Goal: Task Accomplishment & Management: Complete application form

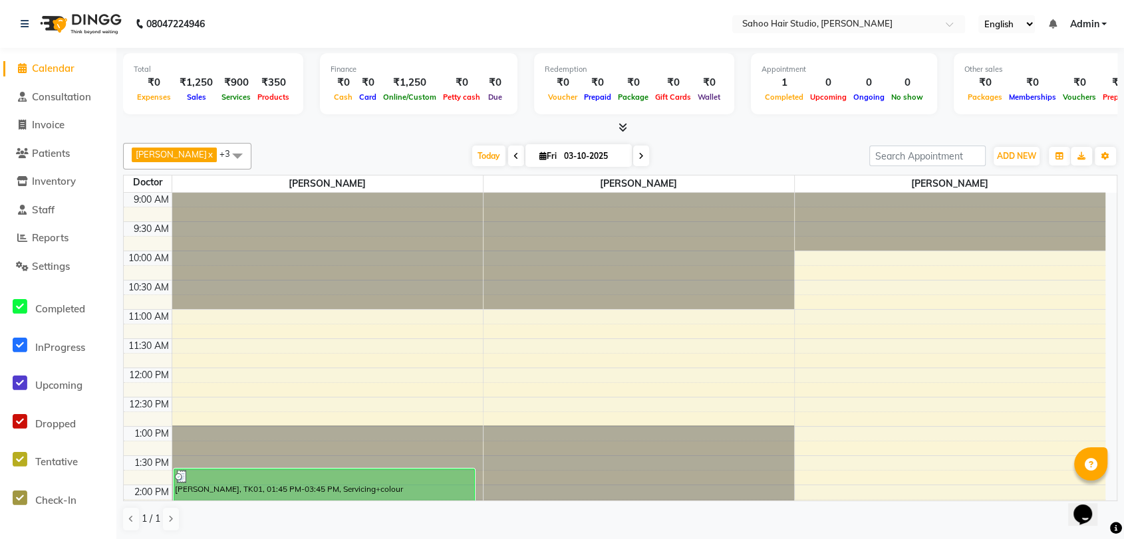
scroll to position [74, 0]
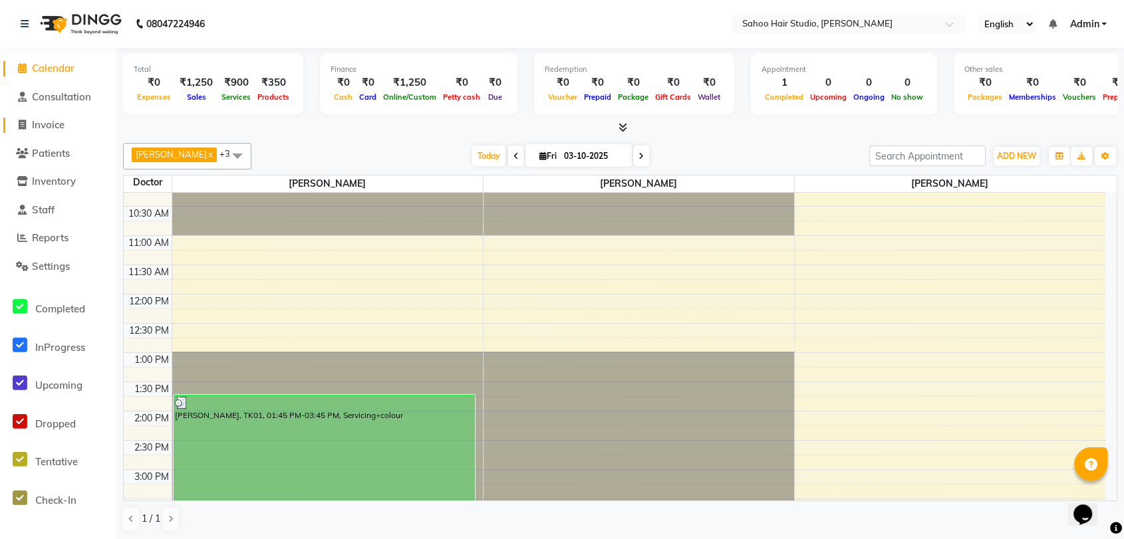
drag, startPoint x: 0, startPoint y: 0, endPoint x: 56, endPoint y: 118, distance: 130.9
click at [56, 118] on span "Invoice" at bounding box center [48, 124] width 33 height 13
select select "service"
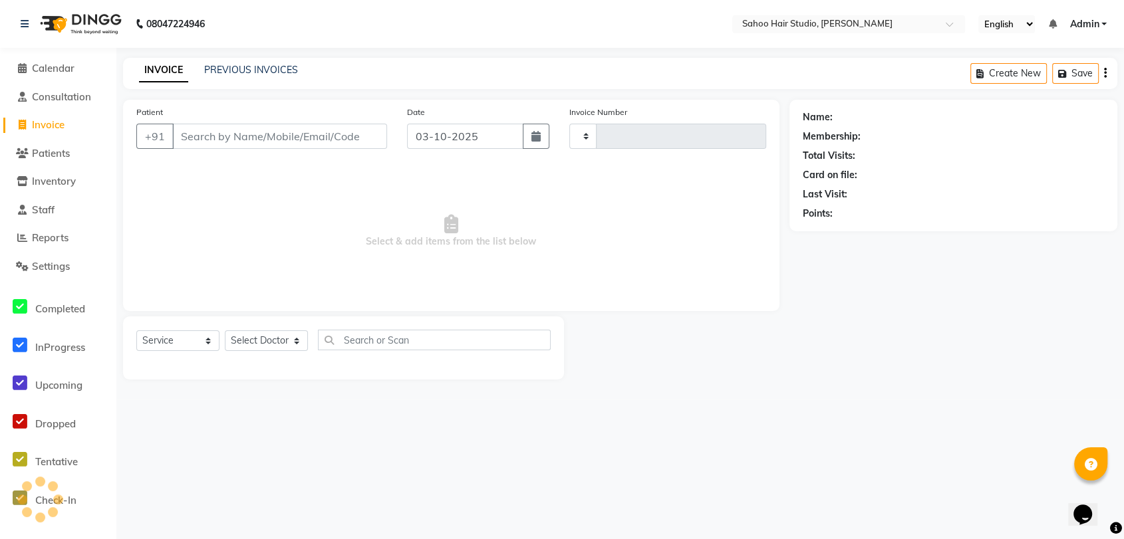
type input "0337"
select select "8465"
click at [255, 132] on input "Patient" at bounding box center [281, 136] width 218 height 25
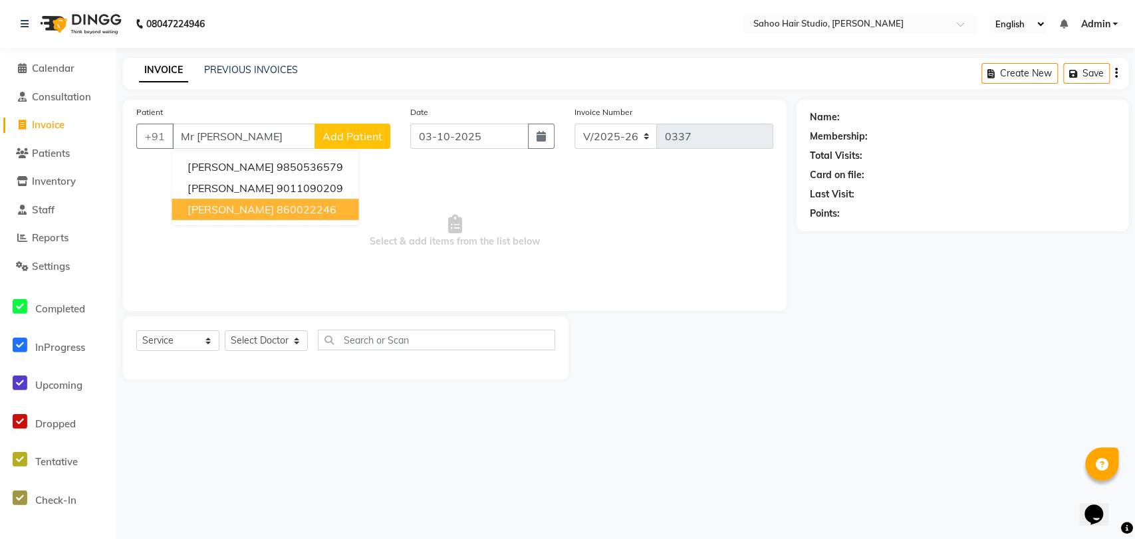
click at [277, 214] on ngb-highlight "860022246" at bounding box center [306, 209] width 60 height 13
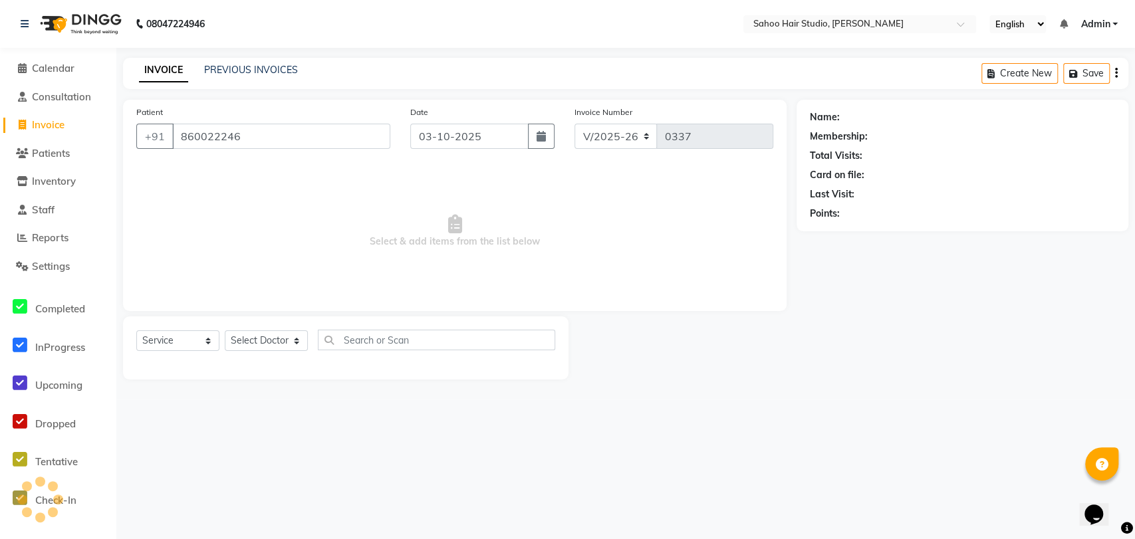
type input "860022246"
click at [897, 123] on link "[PERSON_NAME]" at bounding box center [879, 117] width 74 height 14
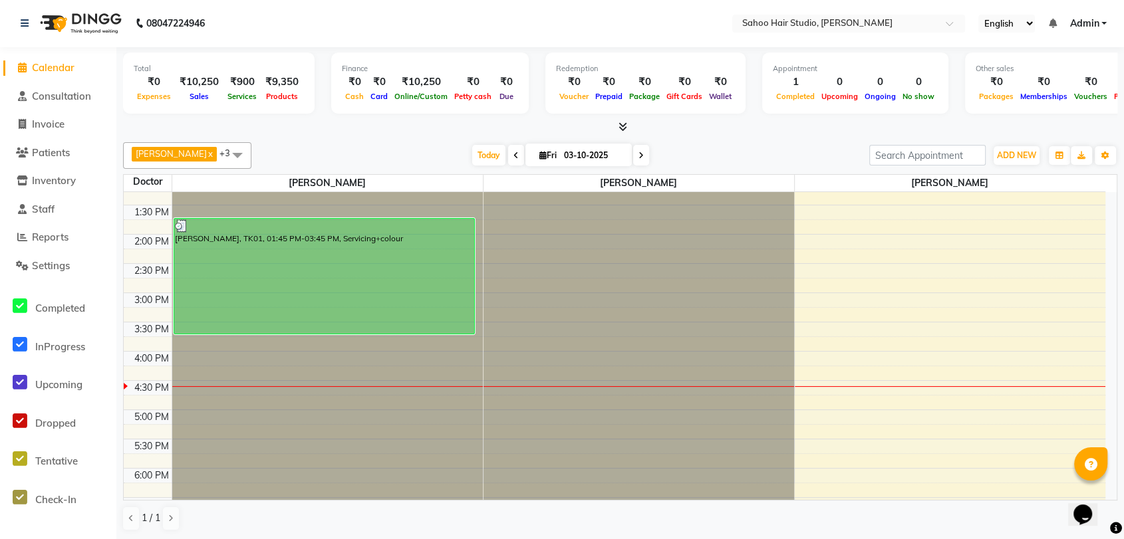
scroll to position [168, 0]
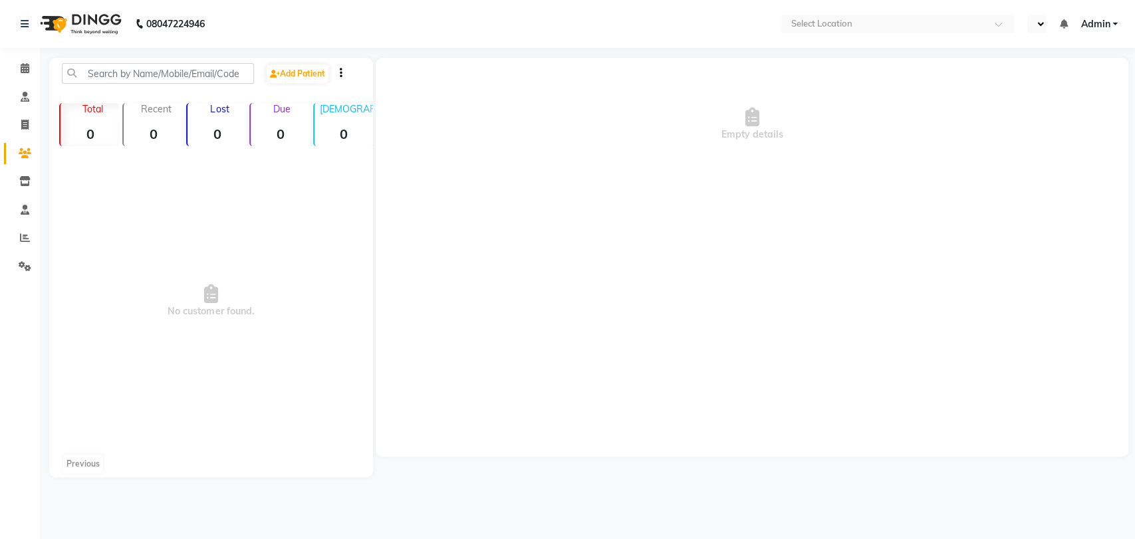
select select "en"
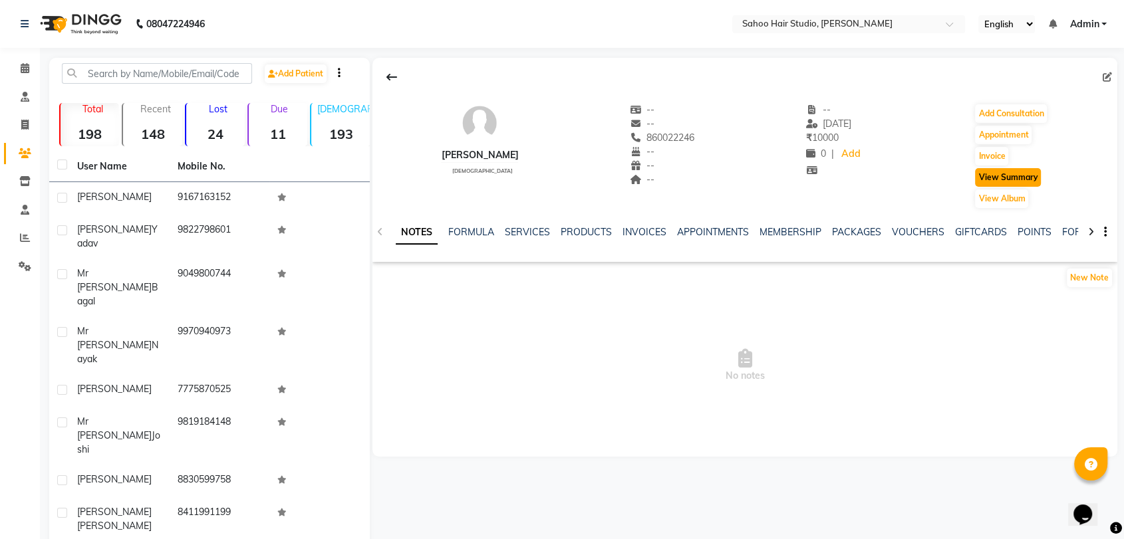
click at [1001, 178] on button "View Summary" at bounding box center [1008, 177] width 66 height 19
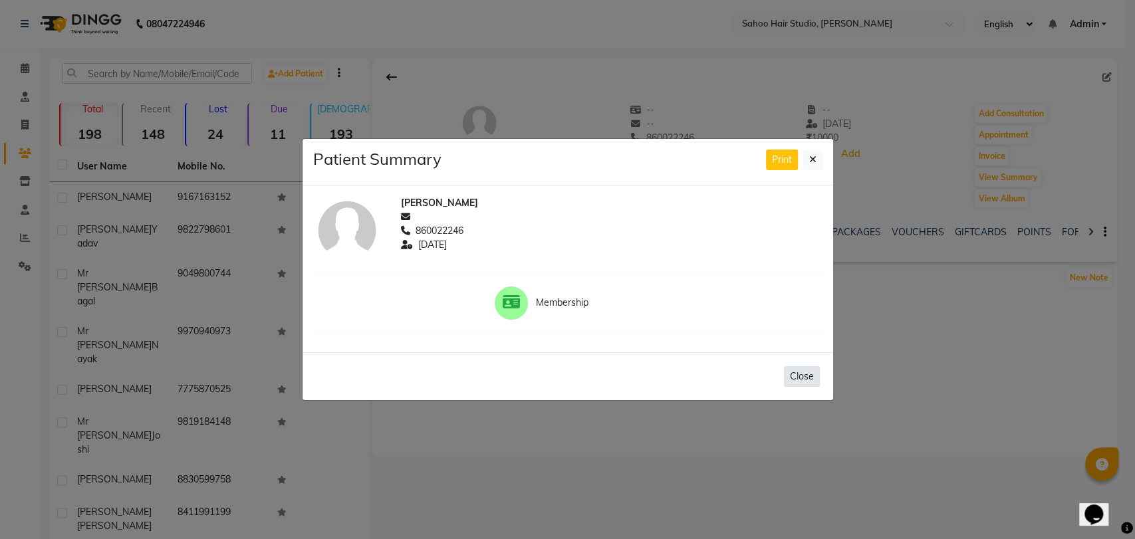
click at [800, 368] on button "Close" at bounding box center [802, 376] width 36 height 21
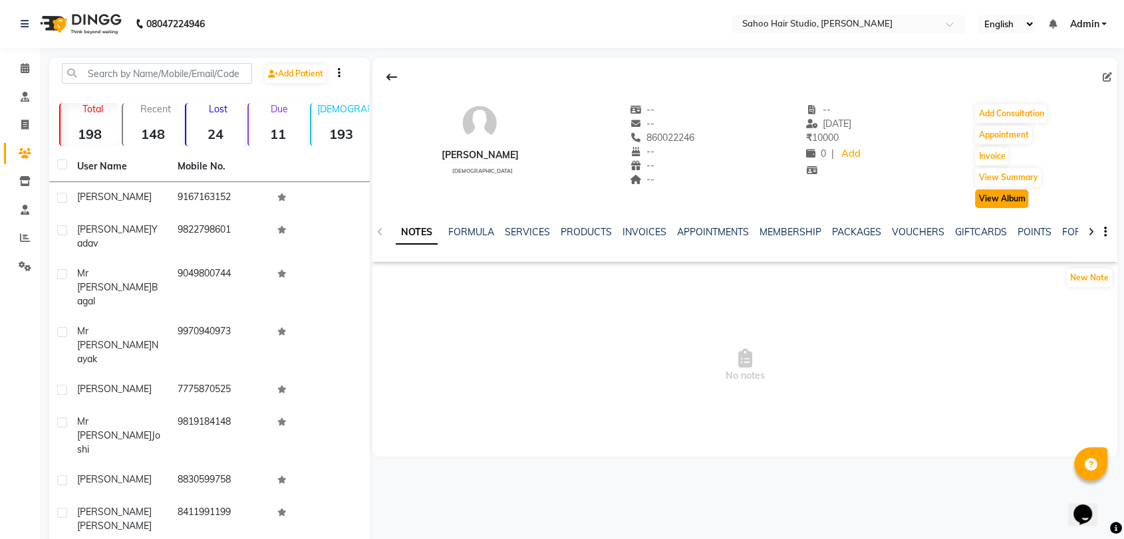
click at [993, 196] on button "View Album" at bounding box center [1001, 198] width 53 height 19
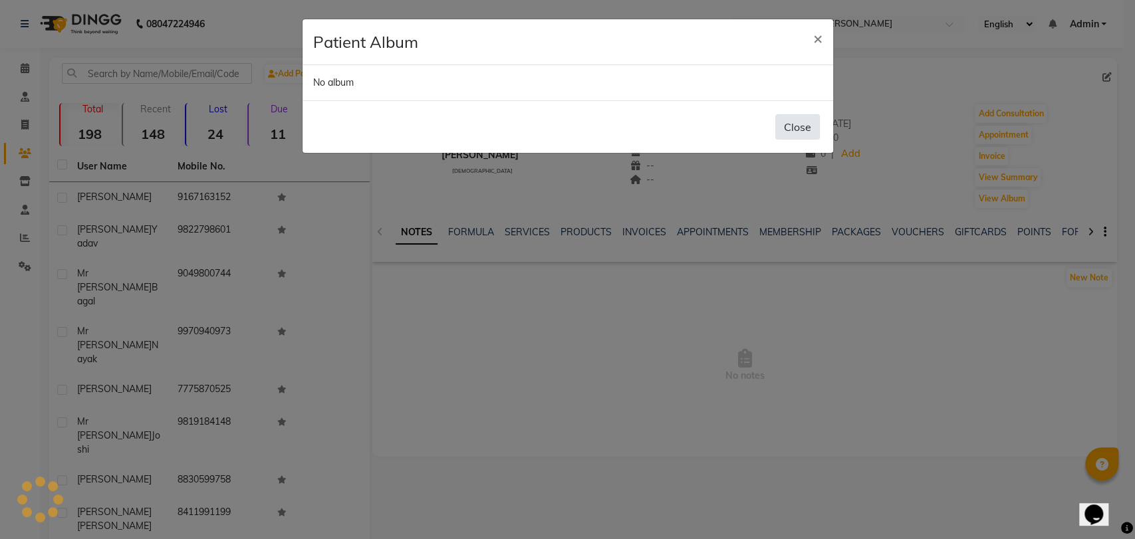
drag, startPoint x: 792, startPoint y: 116, endPoint x: 797, endPoint y: 123, distance: 8.5
click at [792, 117] on button "Close" at bounding box center [797, 126] width 45 height 25
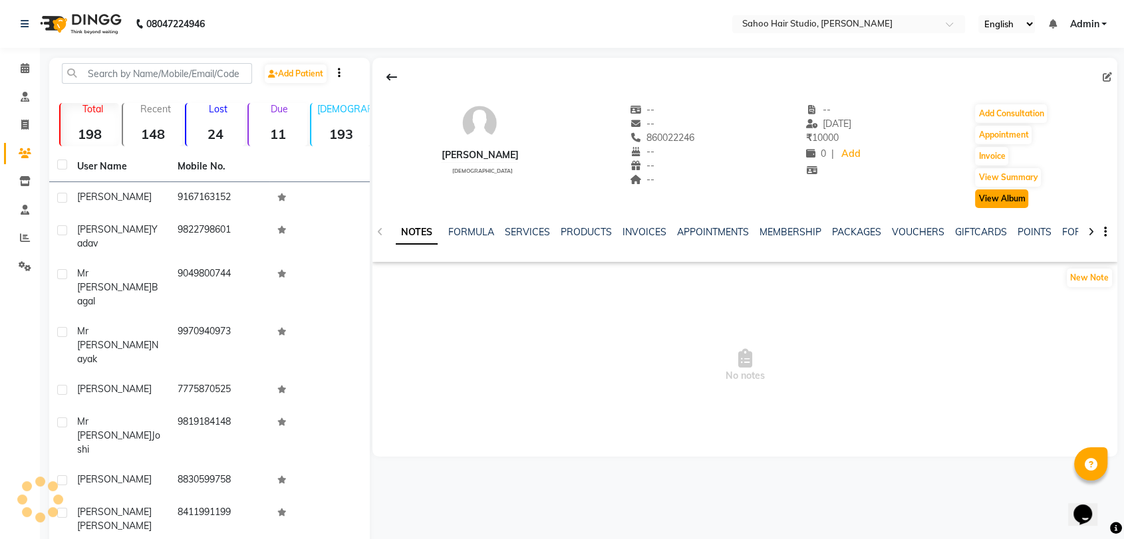
click at [1014, 202] on button "View Album" at bounding box center [1001, 198] width 53 height 19
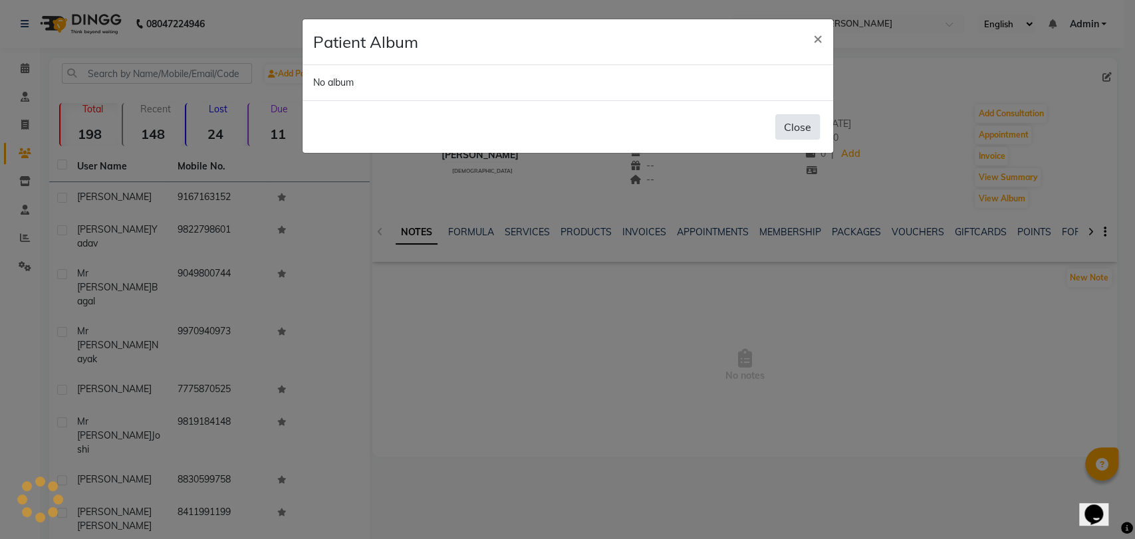
click at [781, 124] on button "Close" at bounding box center [797, 126] width 45 height 25
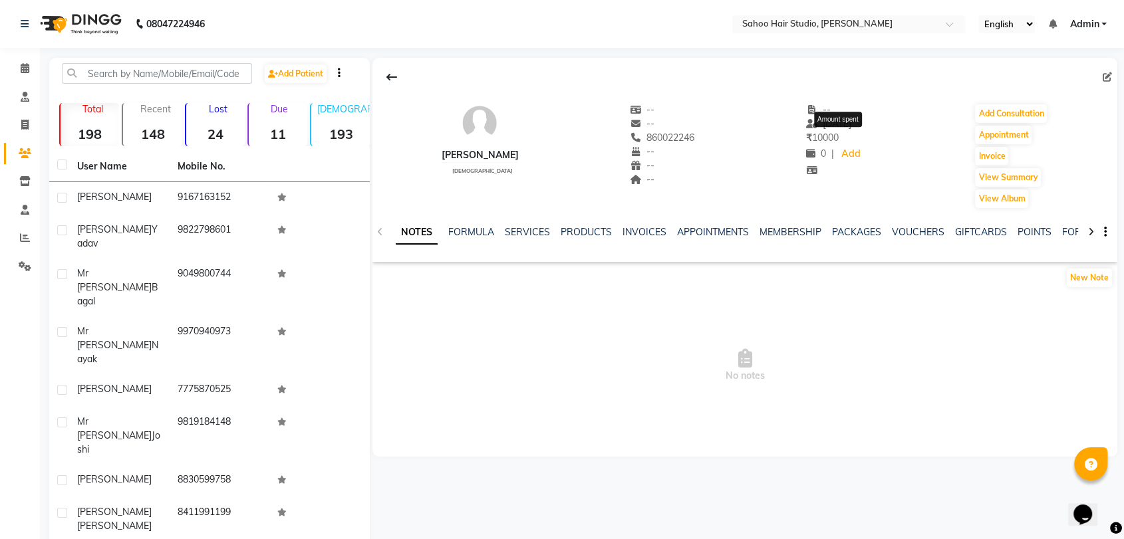
click at [832, 140] on span "₹ 10000" at bounding box center [822, 138] width 33 height 12
click at [1005, 158] on button "Invoice" at bounding box center [991, 156] width 33 height 19
select select "service"
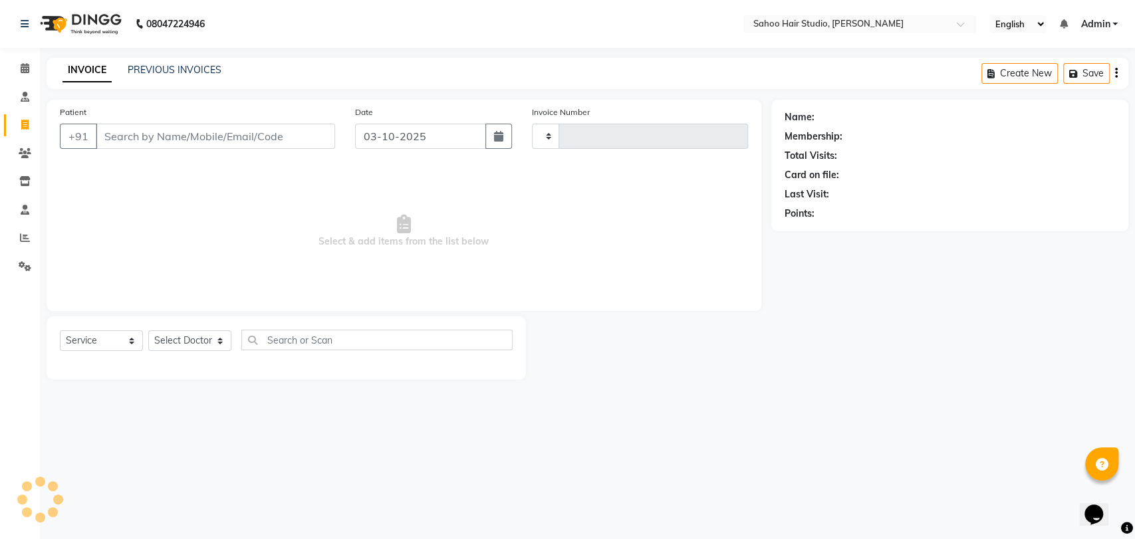
type input "0337"
select select "8465"
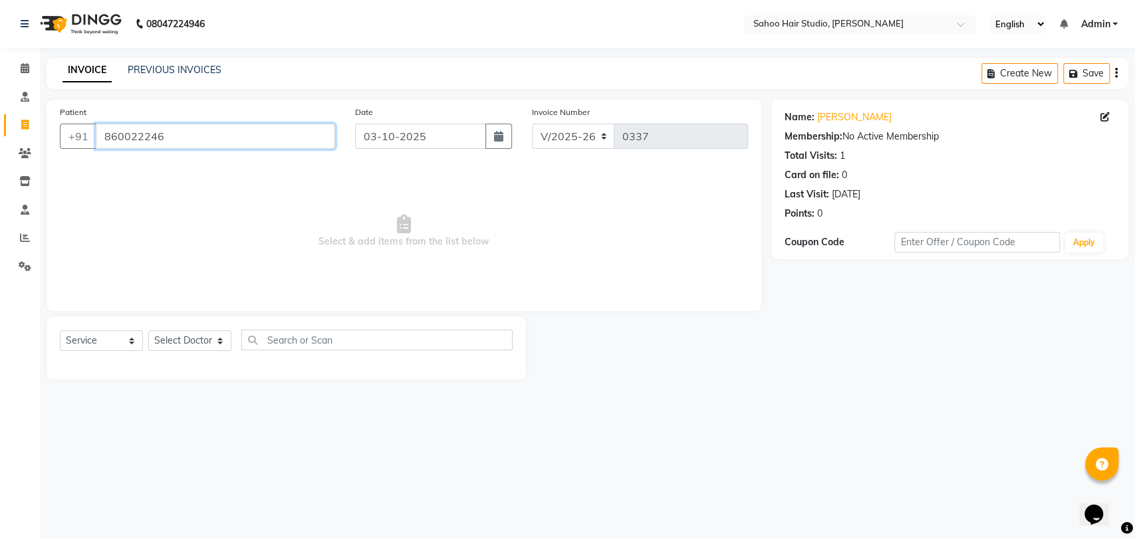
click at [208, 130] on input "860022246" at bounding box center [215, 136] width 239 height 25
type input "8"
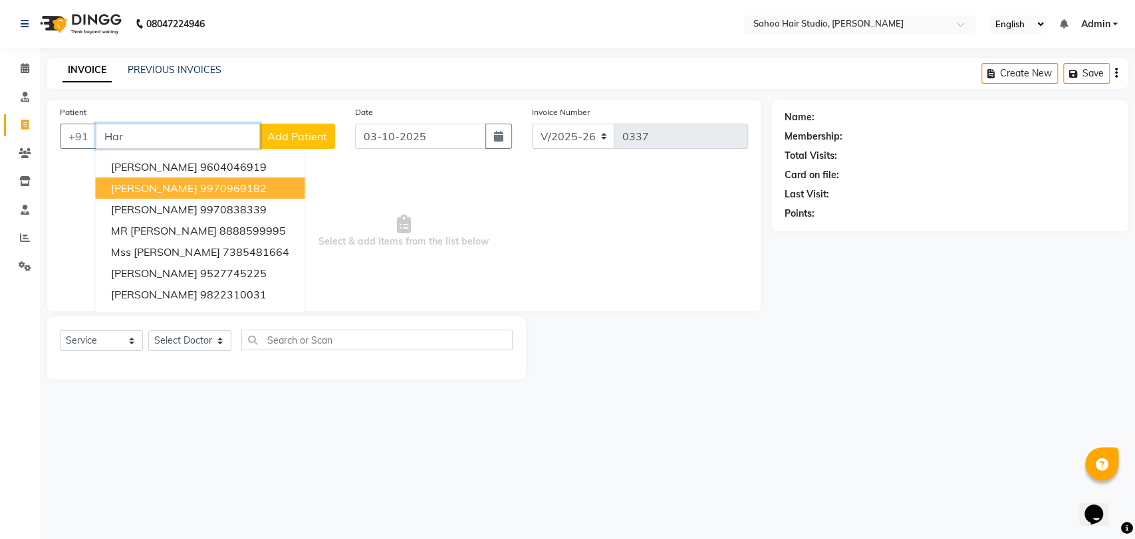
click at [226, 135] on input "Har" at bounding box center [178, 136] width 164 height 25
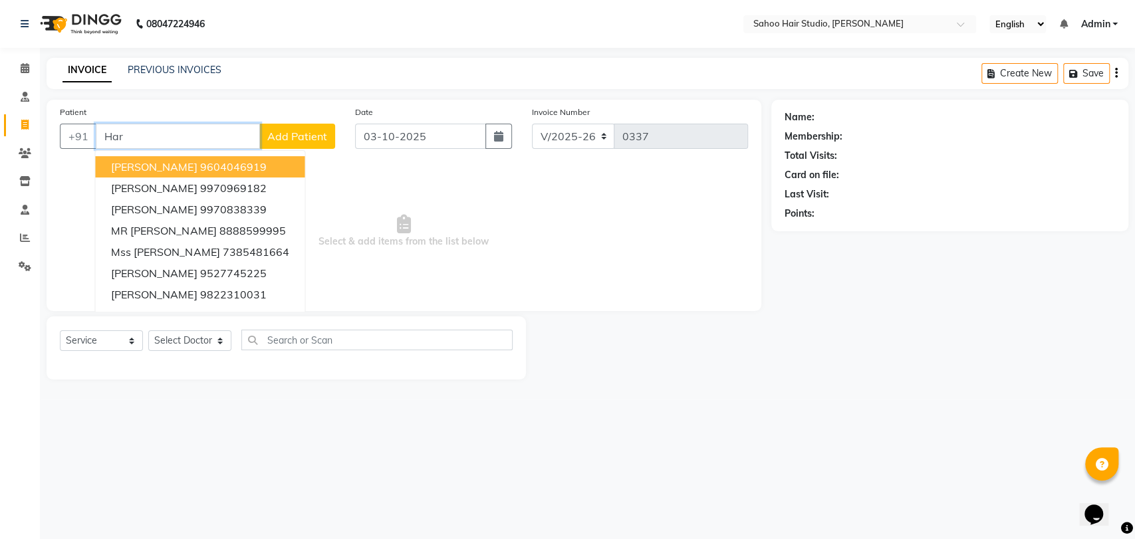
click at [173, 140] on input "Har" at bounding box center [178, 136] width 164 height 25
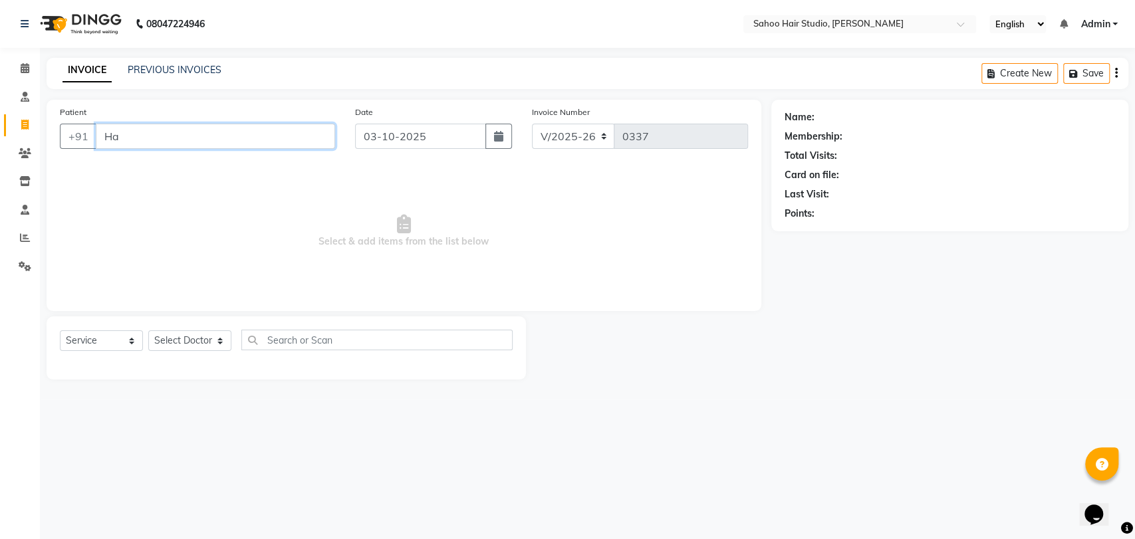
type input "H"
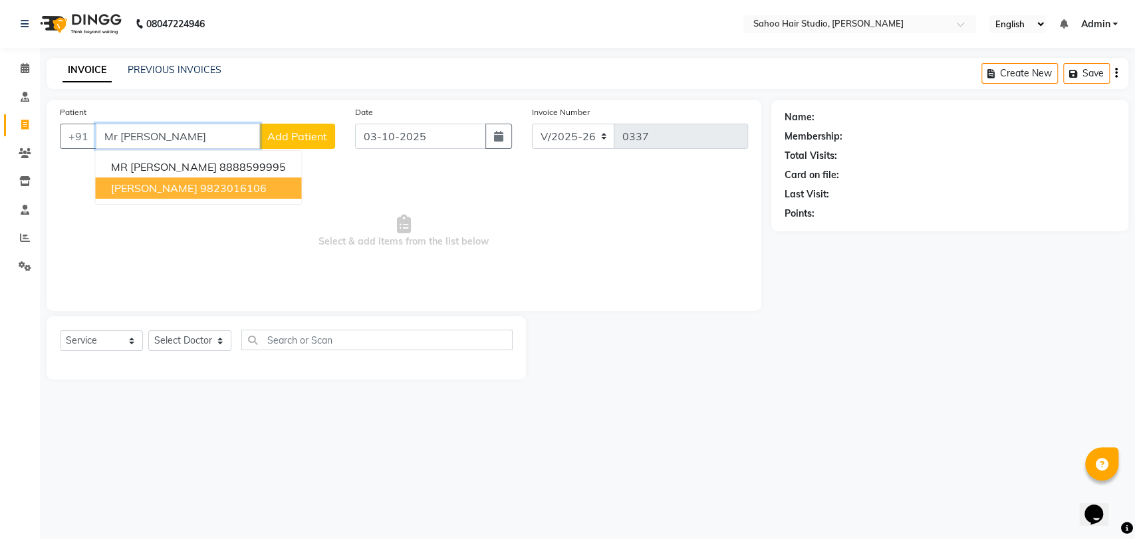
click at [178, 187] on span "[PERSON_NAME]" at bounding box center [154, 187] width 86 height 13
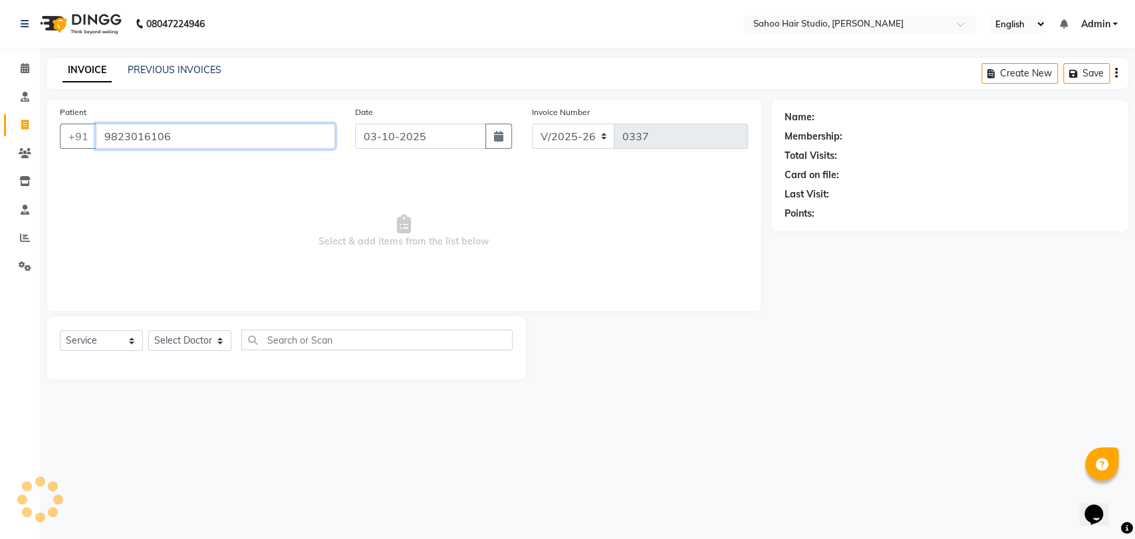
type input "9823016106"
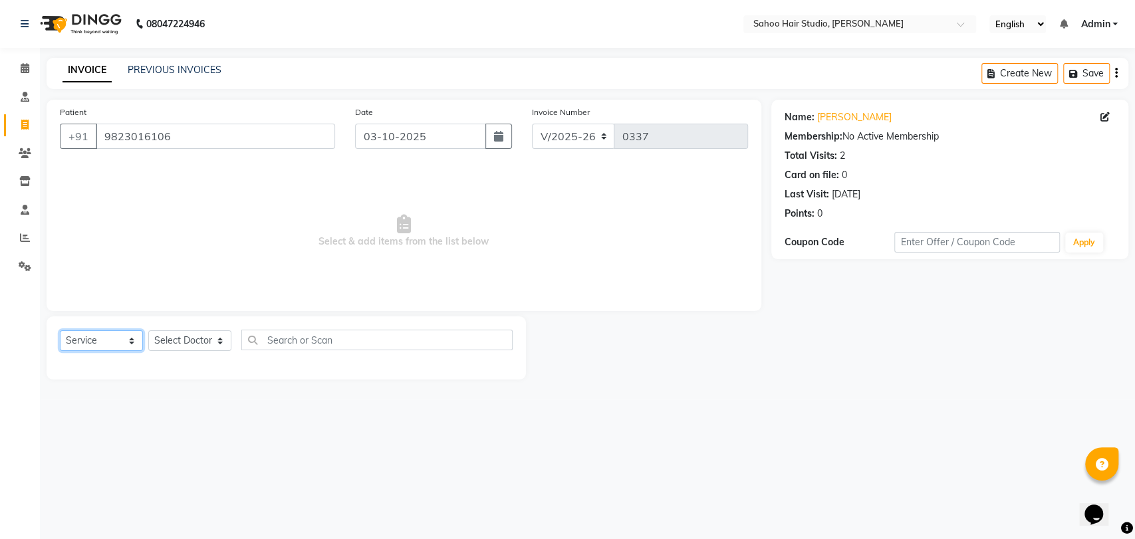
click at [123, 345] on select "Select Service Product Membership Package Voucher Prepaid Gift Card" at bounding box center [101, 340] width 83 height 21
select select "product"
click at [60, 330] on select "Select Service Product Membership Package Voucher Prepaid Gift Card" at bounding box center [101, 340] width 83 height 21
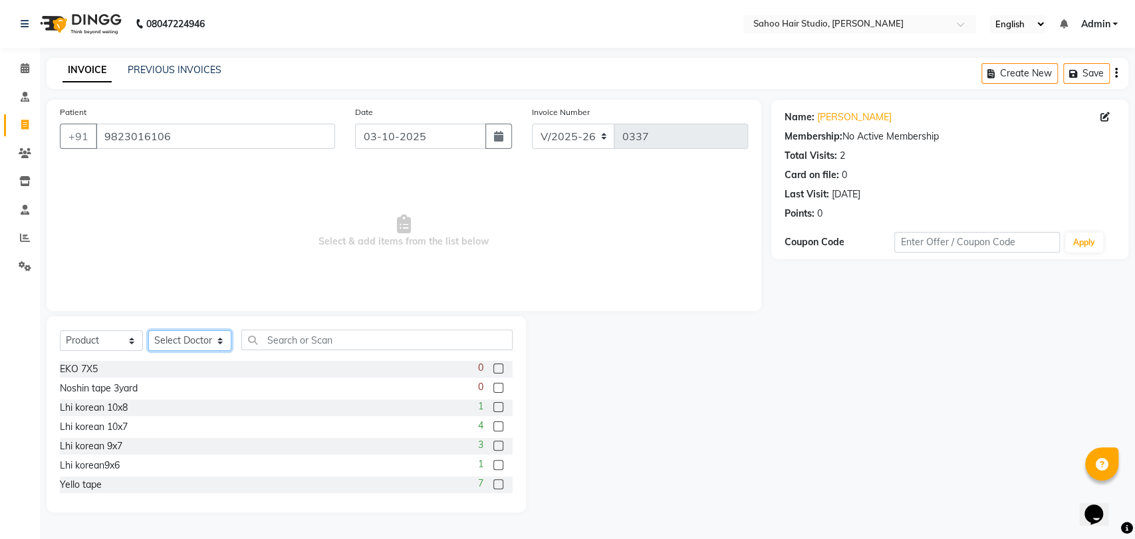
click at [195, 343] on select "Select Doctor [PERSON_NAME] [PERSON_NAME] [PERSON_NAME]" at bounding box center [189, 340] width 83 height 21
select select "82640"
click at [148, 330] on select "Select Doctor [PERSON_NAME] [PERSON_NAME] [PERSON_NAME]" at bounding box center [189, 340] width 83 height 21
click at [493, 427] on label at bounding box center [498, 426] width 10 height 10
click at [493, 427] on input "checkbox" at bounding box center [497, 427] width 9 height 9
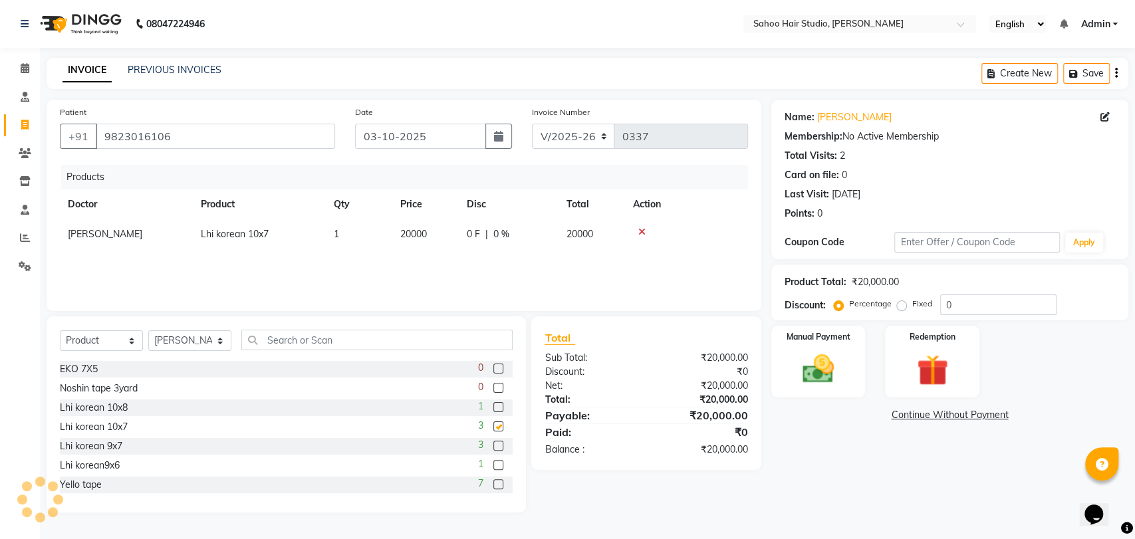
checkbox input "false"
click at [412, 229] on span "20000" at bounding box center [413, 234] width 27 height 12
select select "82640"
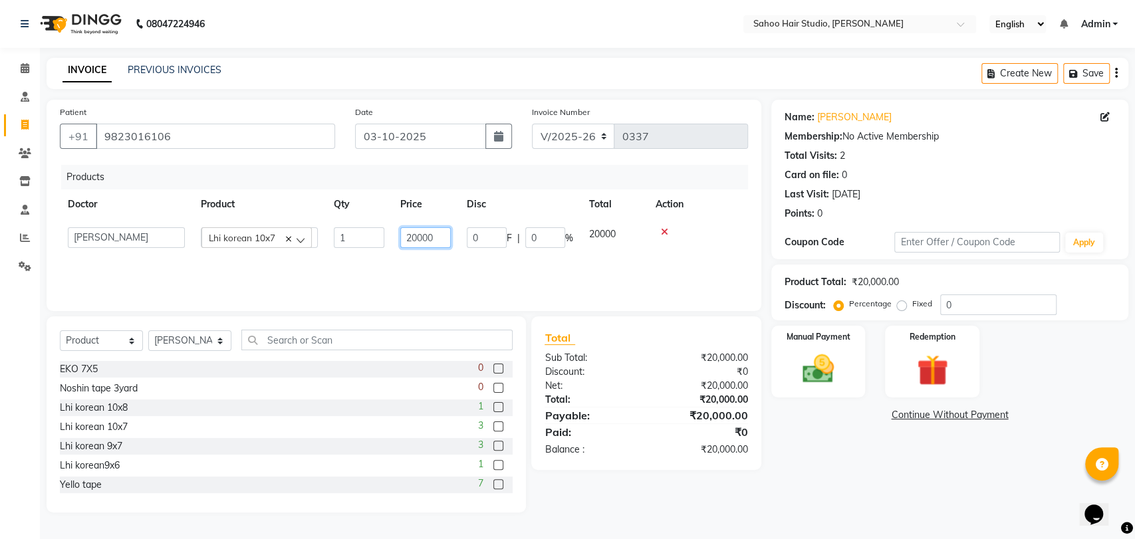
click at [419, 237] on input "20000" at bounding box center [425, 237] width 51 height 21
type input "9000"
click at [807, 382] on img at bounding box center [818, 368] width 53 height 37
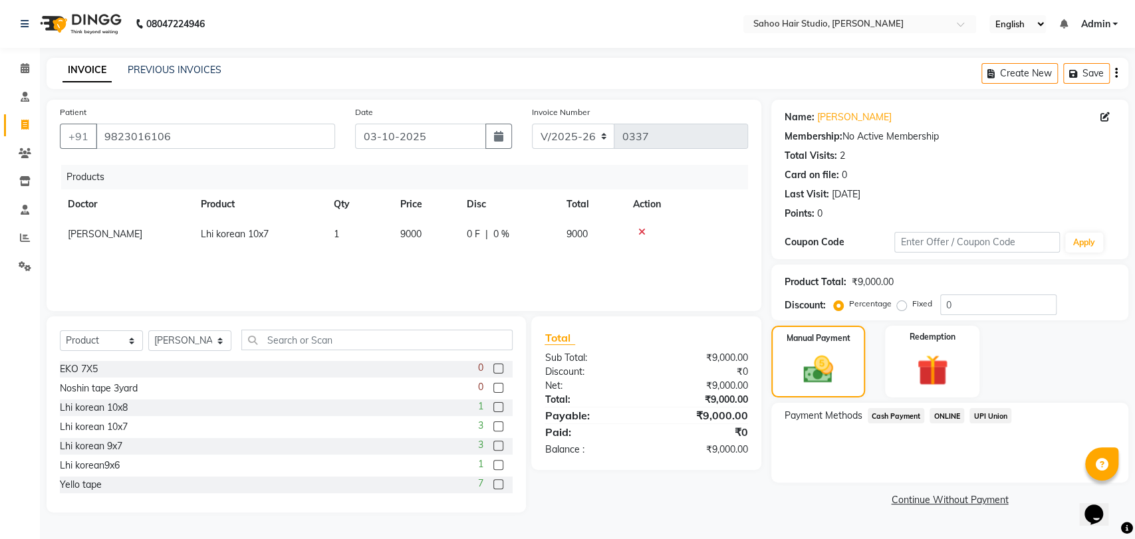
click at [942, 416] on span "ONLINE" at bounding box center [946, 415] width 35 height 15
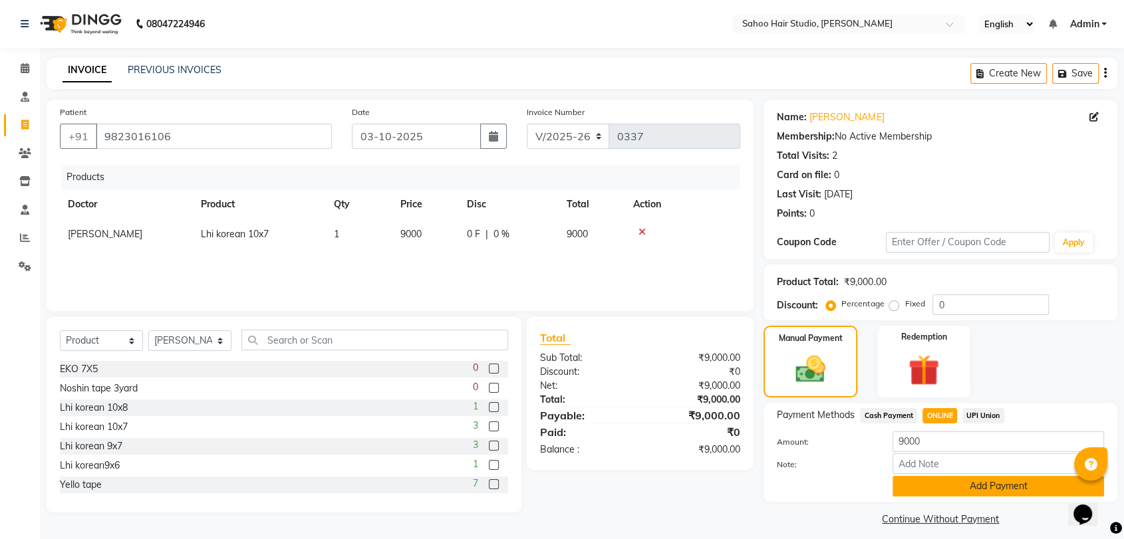
click at [969, 489] on button "Add Payment" at bounding box center [997, 486] width 211 height 21
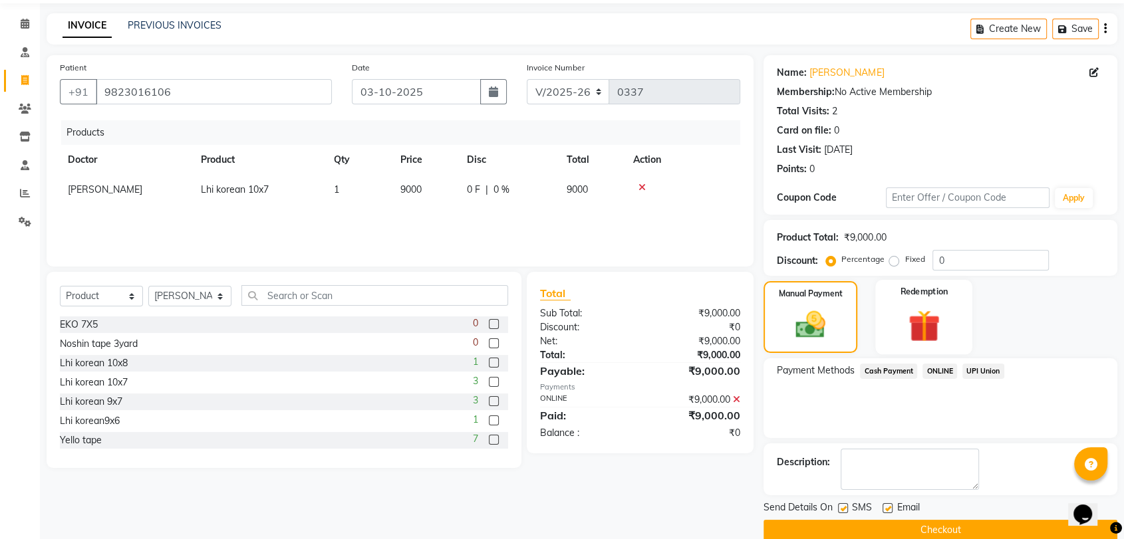
scroll to position [65, 0]
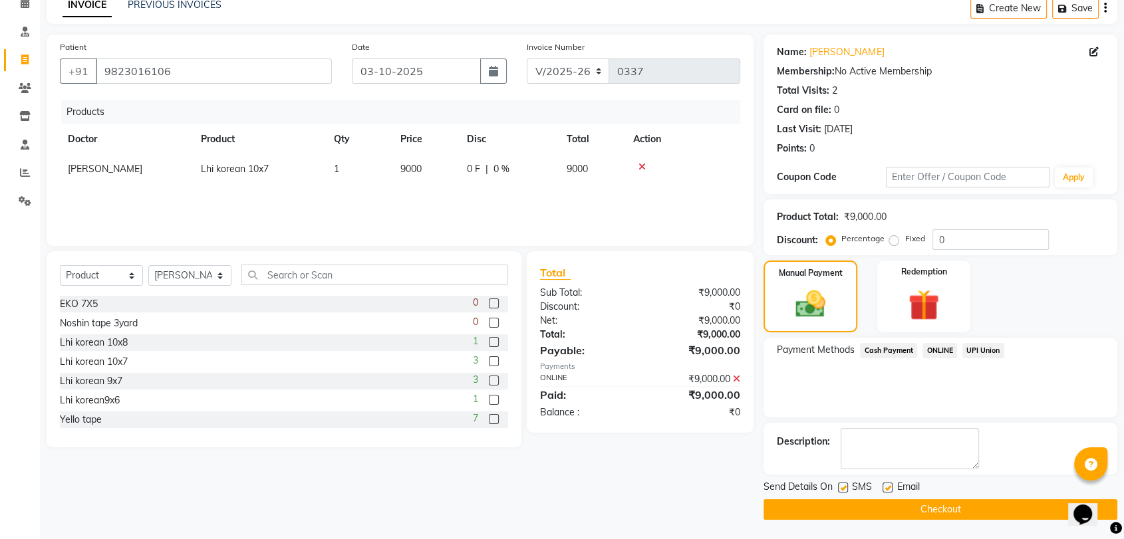
click at [842, 487] on label at bounding box center [843, 488] width 10 height 10
click at [842, 487] on input "checkbox" at bounding box center [842, 488] width 9 height 9
checkbox input "false"
click at [850, 509] on button "Checkout" at bounding box center [940, 509] width 354 height 21
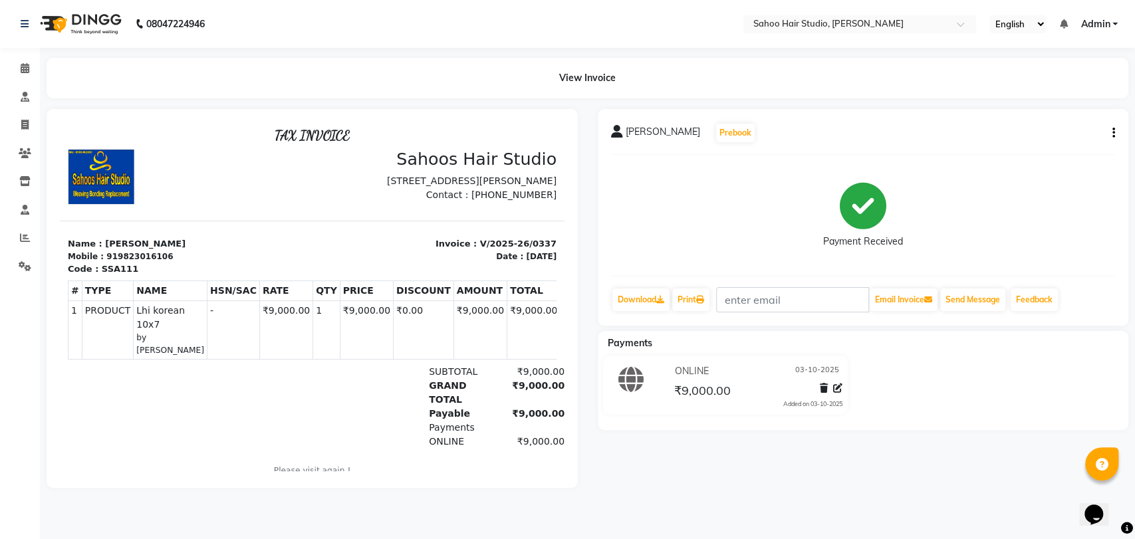
select select "service"
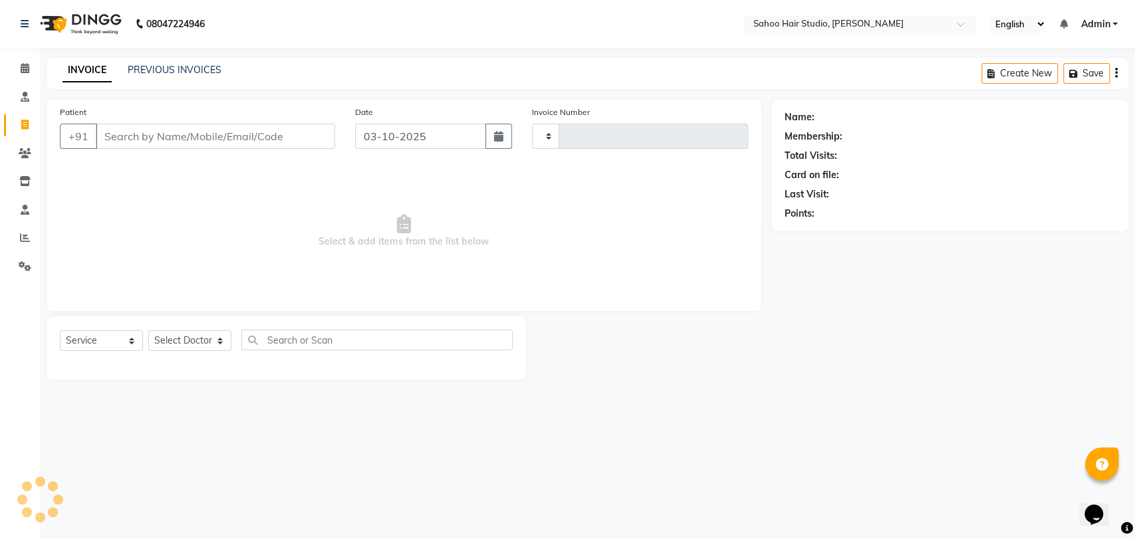
type input "0338"
select select "8465"
